Goal: Navigation & Orientation: Find specific page/section

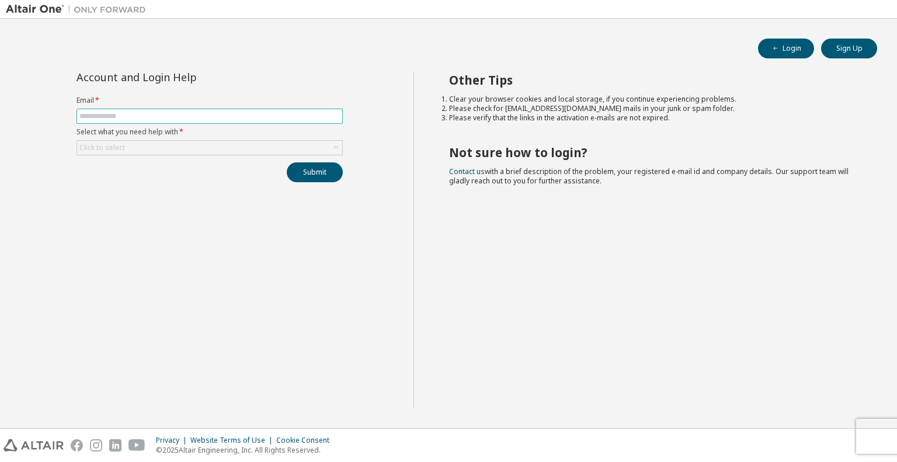
click at [213, 112] on input "text" at bounding box center [209, 116] width 260 height 9
type input "**********"
click at [303, 142] on div "Click to select" at bounding box center [209, 148] width 265 height 14
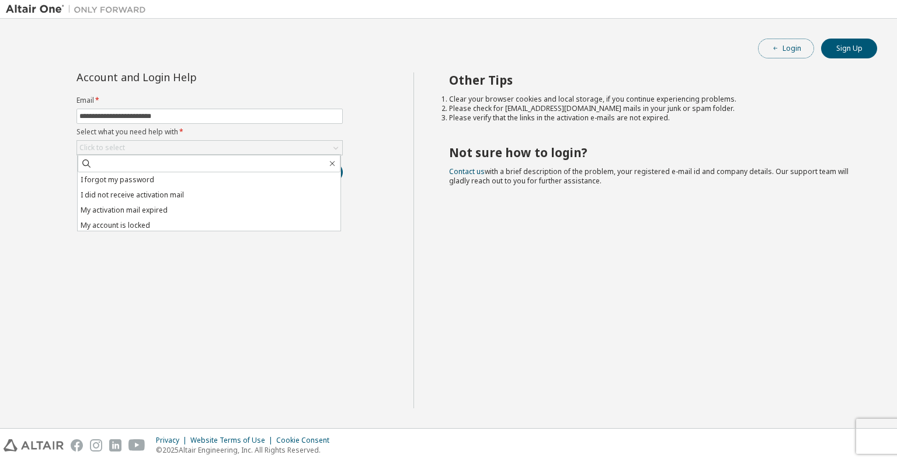
click at [772, 46] on icon "button" at bounding box center [775, 48] width 7 height 7
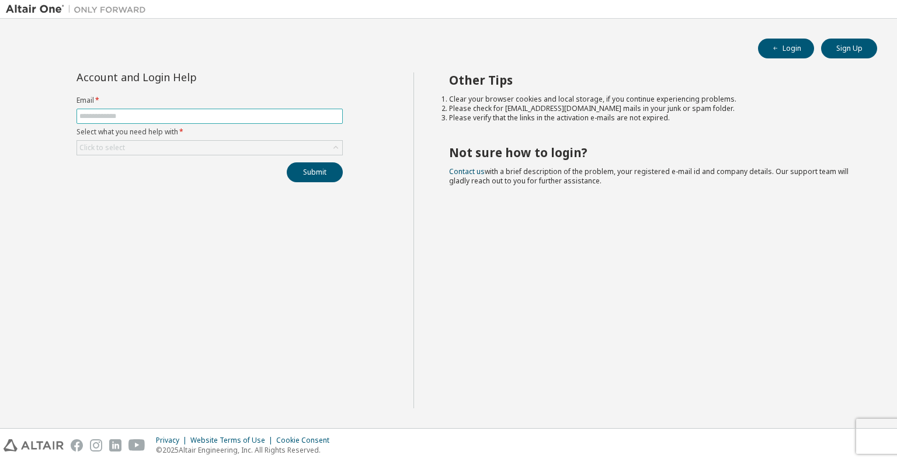
click at [165, 116] on input "text" at bounding box center [209, 116] width 260 height 9
type input "**********"
click at [173, 144] on div "Click to select" at bounding box center [209, 148] width 265 height 14
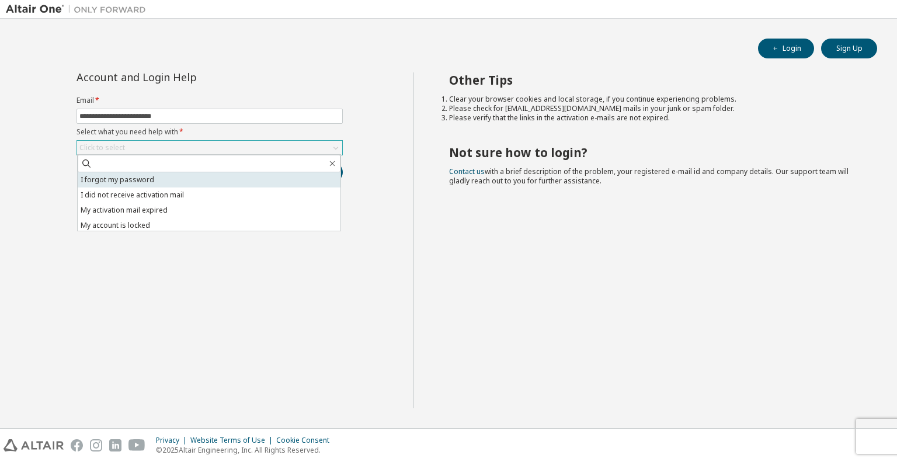
click at [159, 178] on li "I forgot my password" at bounding box center [209, 179] width 263 height 15
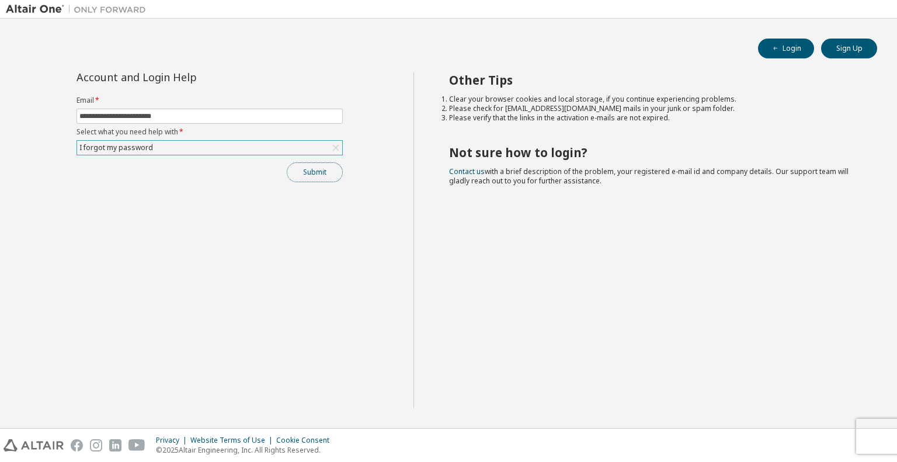
click at [314, 169] on button "Submit" at bounding box center [315, 172] width 56 height 20
click at [319, 166] on button "Submit" at bounding box center [315, 172] width 56 height 20
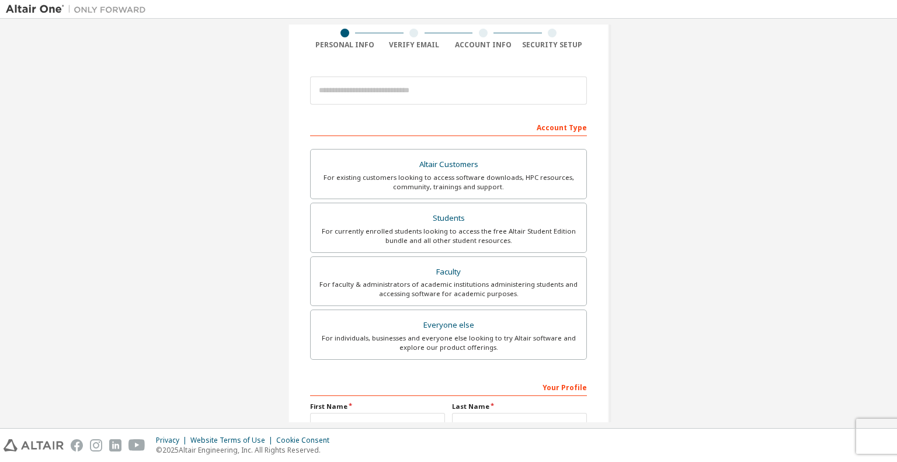
scroll to position [95, 0]
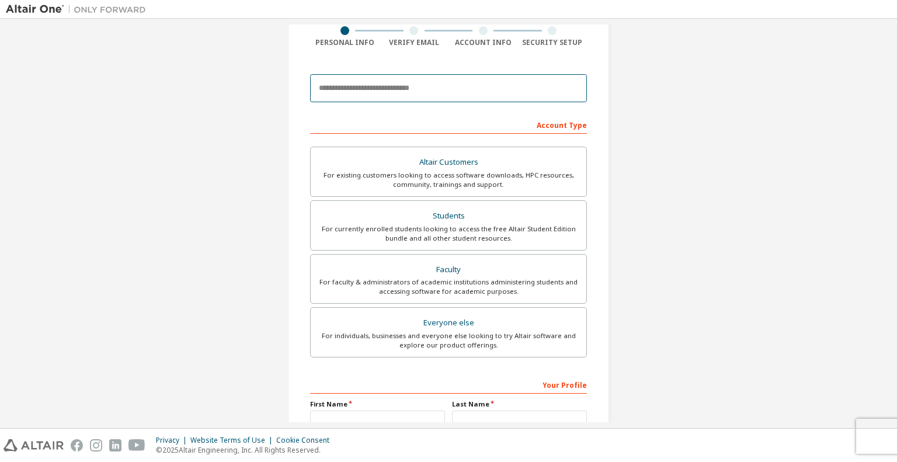
click at [385, 86] on input "email" at bounding box center [448, 88] width 277 height 28
type input "**********"
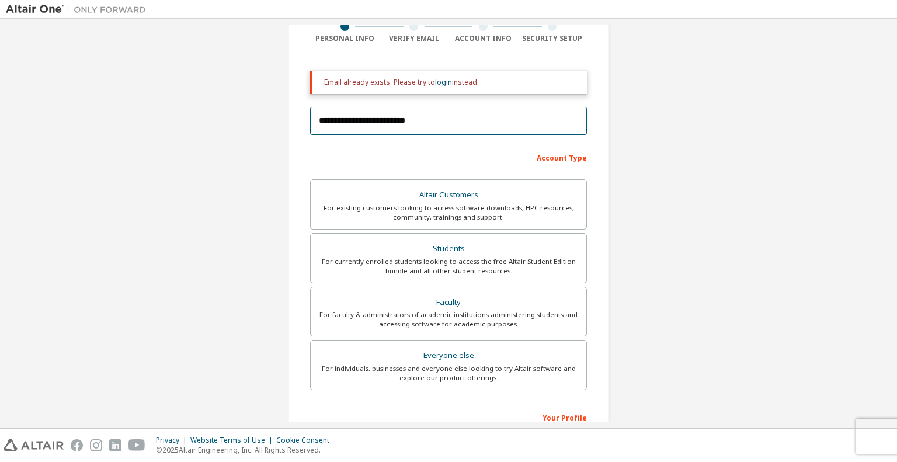
scroll to position [100, 0]
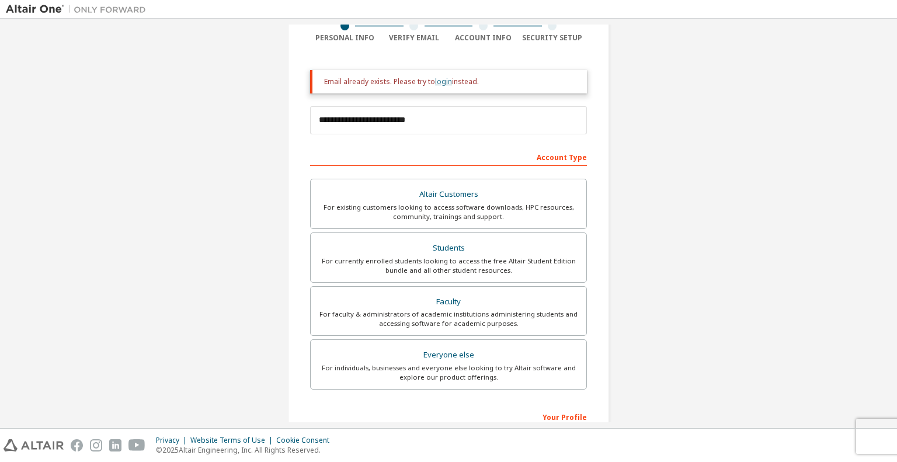
click at [443, 84] on link "login" at bounding box center [443, 82] width 17 height 10
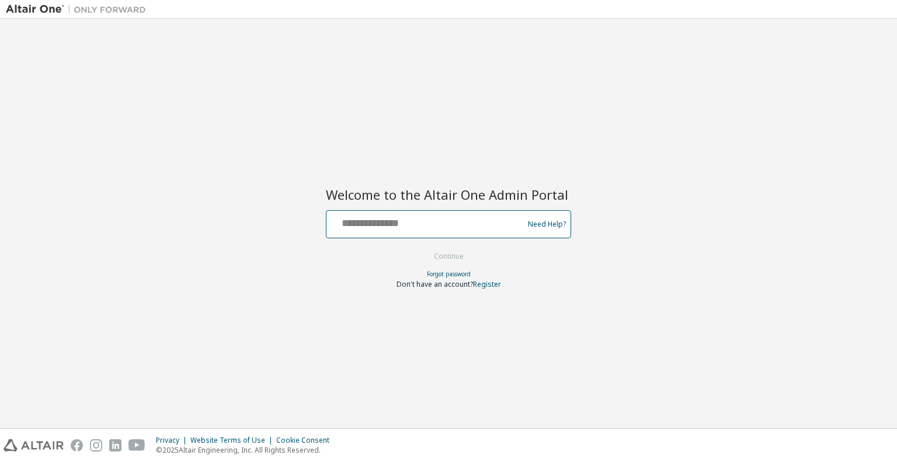
click at [394, 226] on input "text" at bounding box center [426, 221] width 191 height 17
type input "**********"
click at [446, 256] on button "Continue" at bounding box center [449, 257] width 54 height 18
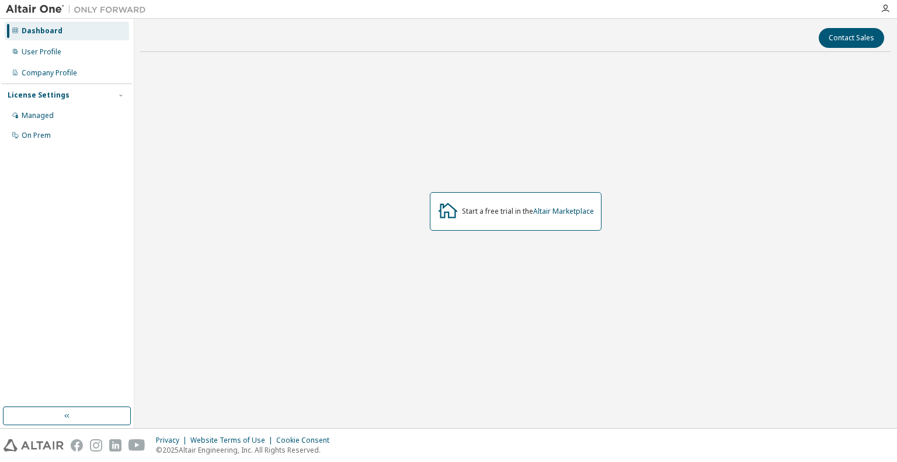
click at [65, 34] on div "Dashboard" at bounding box center [67, 31] width 124 height 19
click at [57, 30] on div "Dashboard" at bounding box center [42, 30] width 41 height 9
click at [885, 6] on icon "button" at bounding box center [885, 8] width 9 height 9
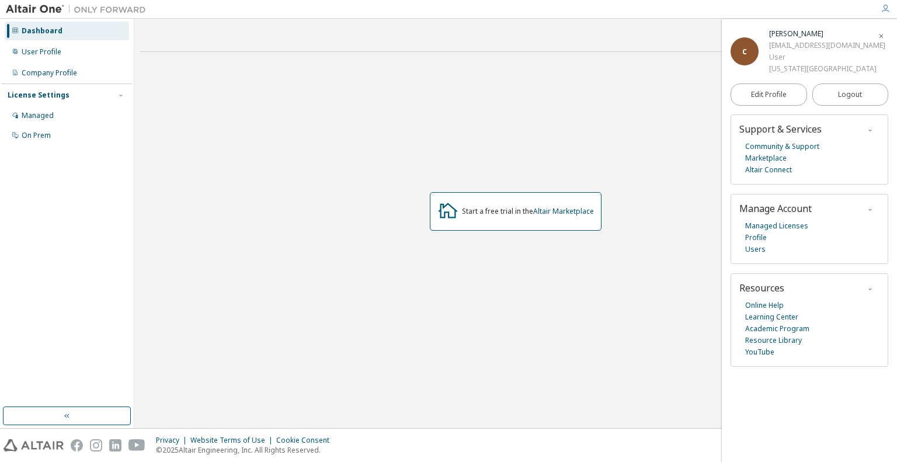
click at [552, 155] on div "Start a free trial in the Altair Marketplace" at bounding box center [515, 211] width 751 height 300
click at [880, 35] on icon "button" at bounding box center [881, 36] width 7 height 7
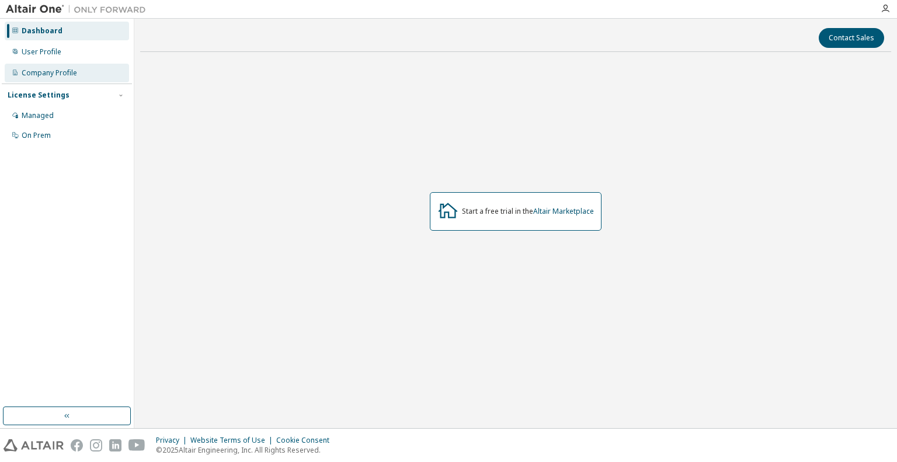
click at [84, 67] on div "Company Profile" at bounding box center [67, 73] width 124 height 19
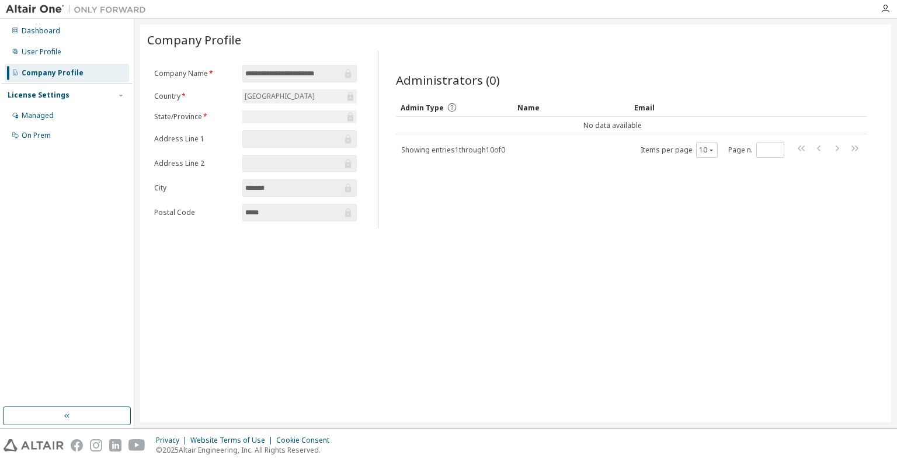
click at [227, 11] on div at bounding box center [513, 9] width 722 height 18
click at [58, 51] on div "User Profile" at bounding box center [42, 51] width 40 height 9
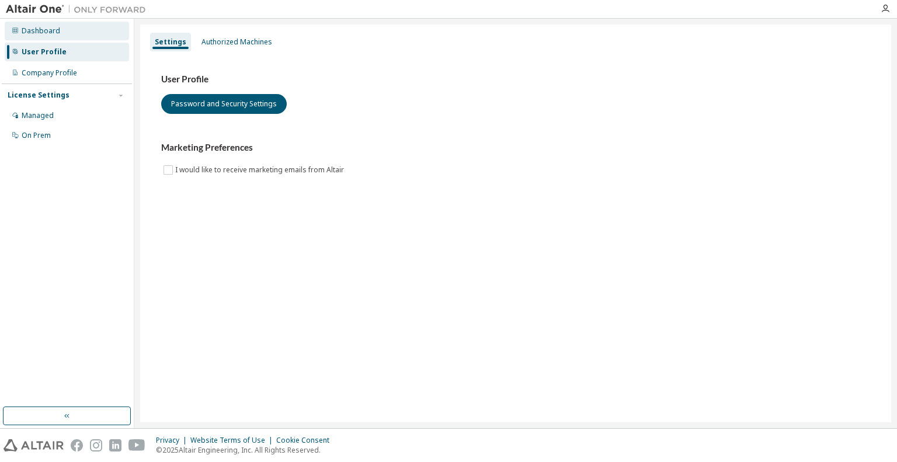
click at [53, 29] on div "Dashboard" at bounding box center [41, 30] width 39 height 9
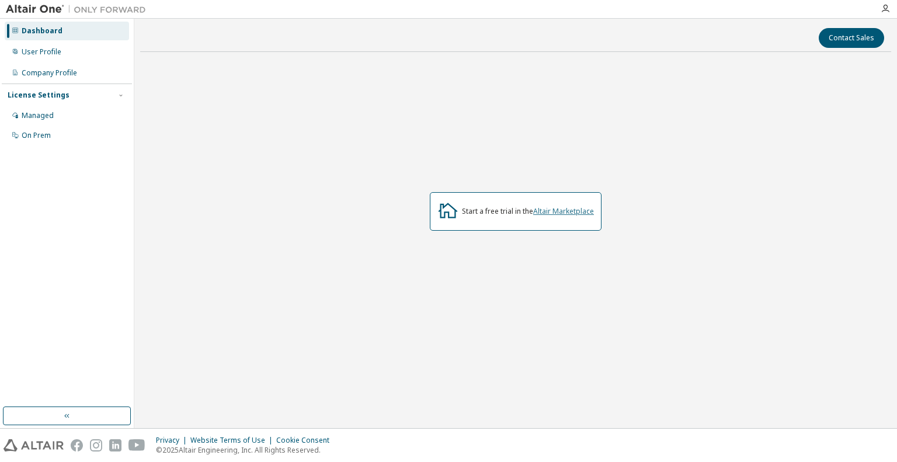
click at [572, 212] on link "Altair Marketplace" at bounding box center [563, 211] width 61 height 10
click at [888, 9] on icon "button" at bounding box center [885, 8] width 9 height 9
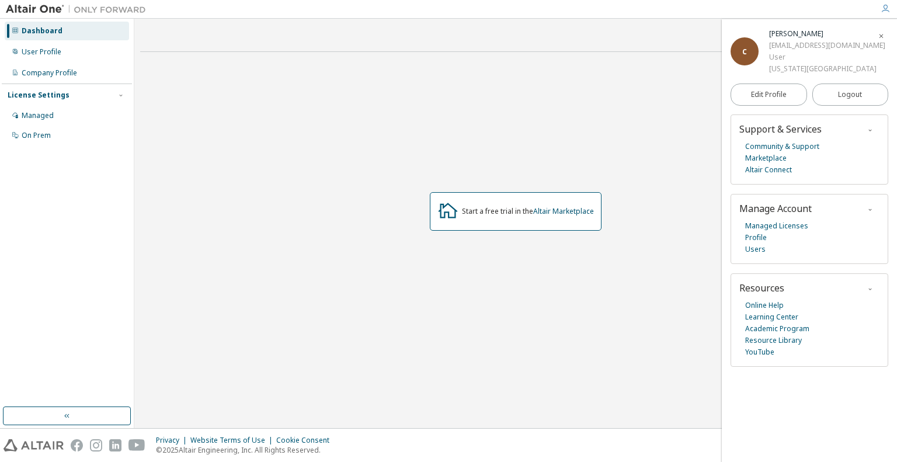
click at [432, 103] on div "Start a free trial in the Altair Marketplace" at bounding box center [515, 211] width 751 height 300
click at [882, 36] on icon "button" at bounding box center [881, 36] width 7 height 7
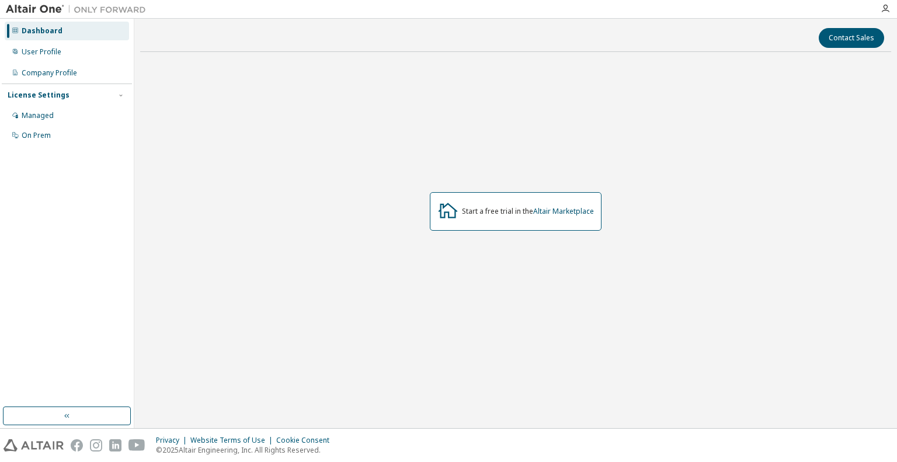
click at [510, 56] on div "Contact Sales Start a free trial in the Altair Marketplace" at bounding box center [515, 224] width 751 height 398
click at [53, 416] on button "button" at bounding box center [67, 415] width 128 height 19
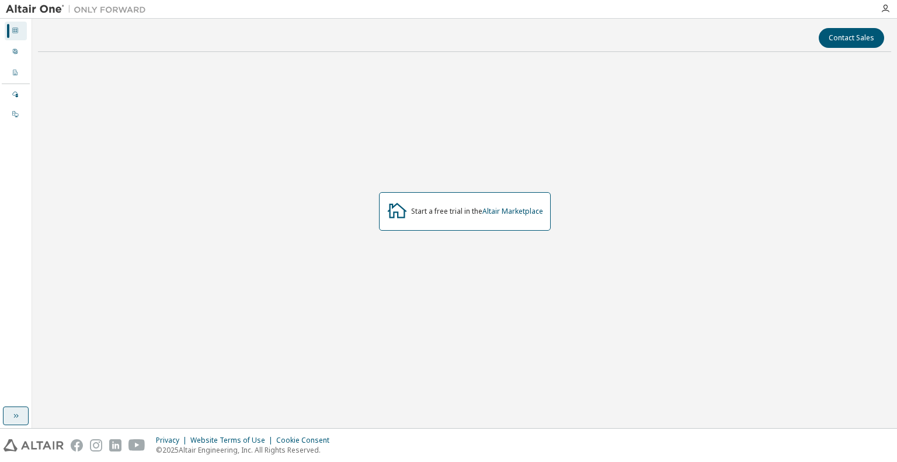
click at [18, 415] on icon "button" at bounding box center [15, 415] width 9 height 9
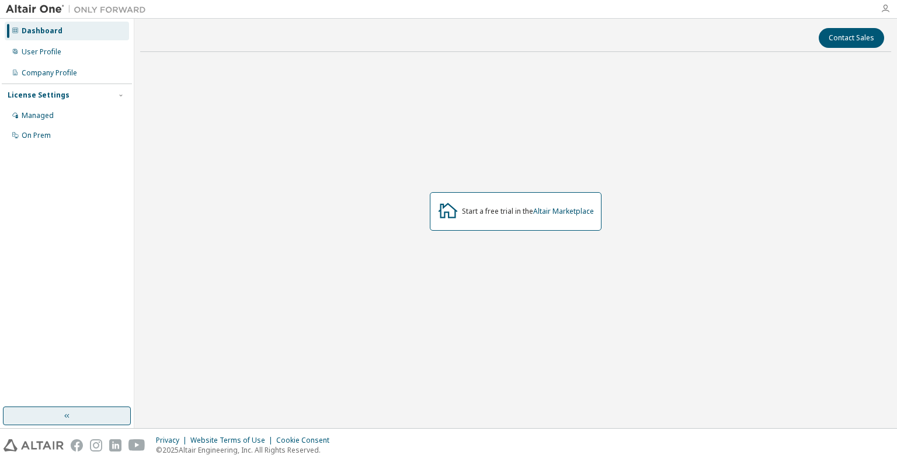
click at [884, 5] on icon "button" at bounding box center [885, 8] width 9 height 9
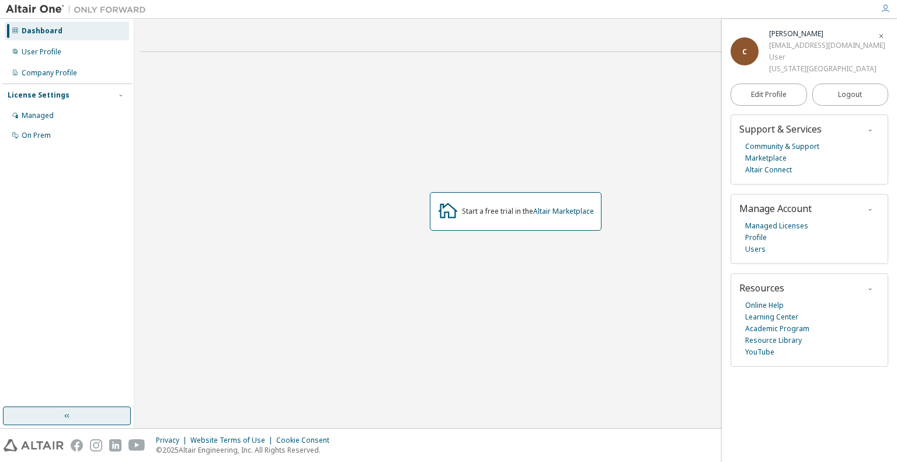
click at [604, 156] on div "Start a free trial in the Altair Marketplace" at bounding box center [515, 211] width 751 height 300
click at [884, 36] on icon "button" at bounding box center [881, 36] width 7 height 7
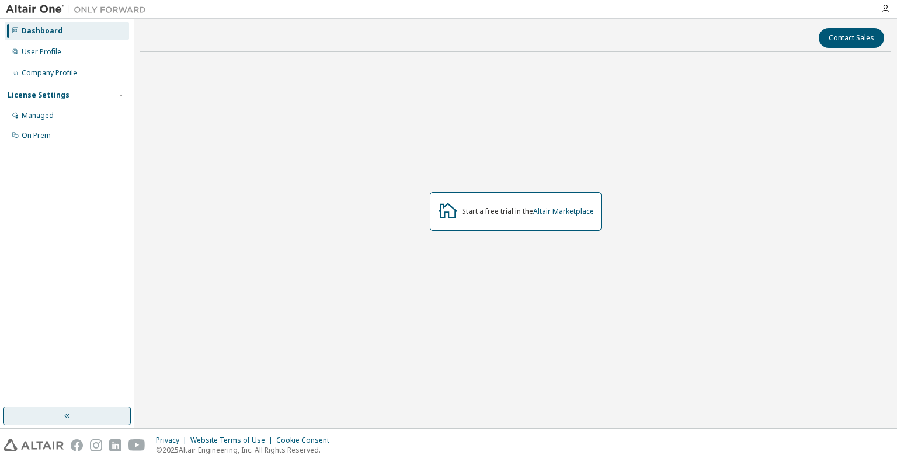
click at [240, 76] on div "Start a free trial in the Altair Marketplace" at bounding box center [515, 211] width 751 height 300
